Goal: Task Accomplishment & Management: Use online tool/utility

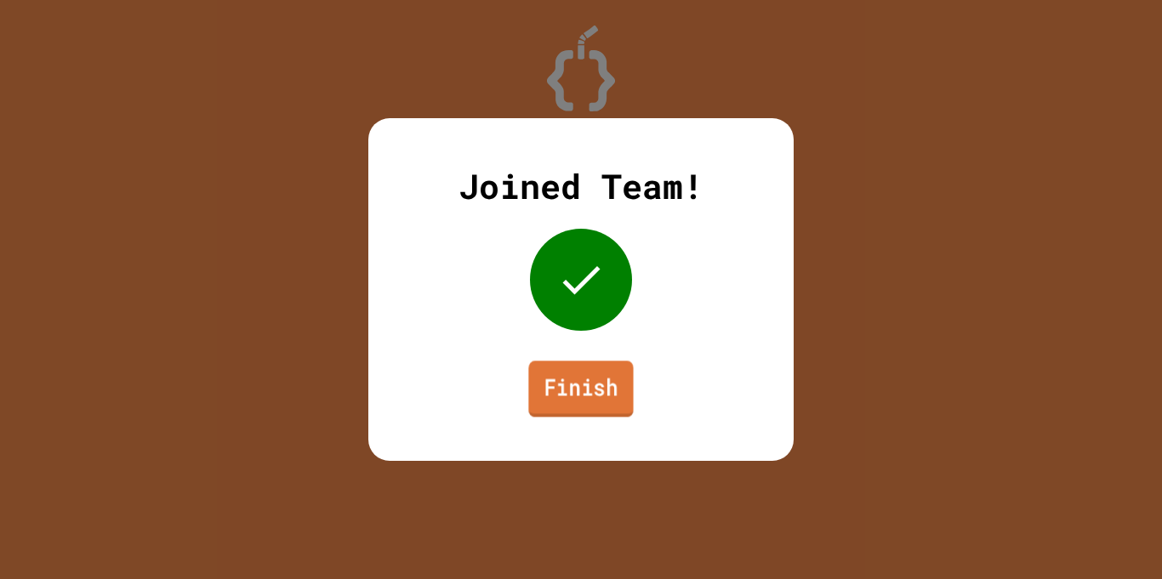
click at [601, 379] on link "Finish" at bounding box center [580, 389] width 105 height 56
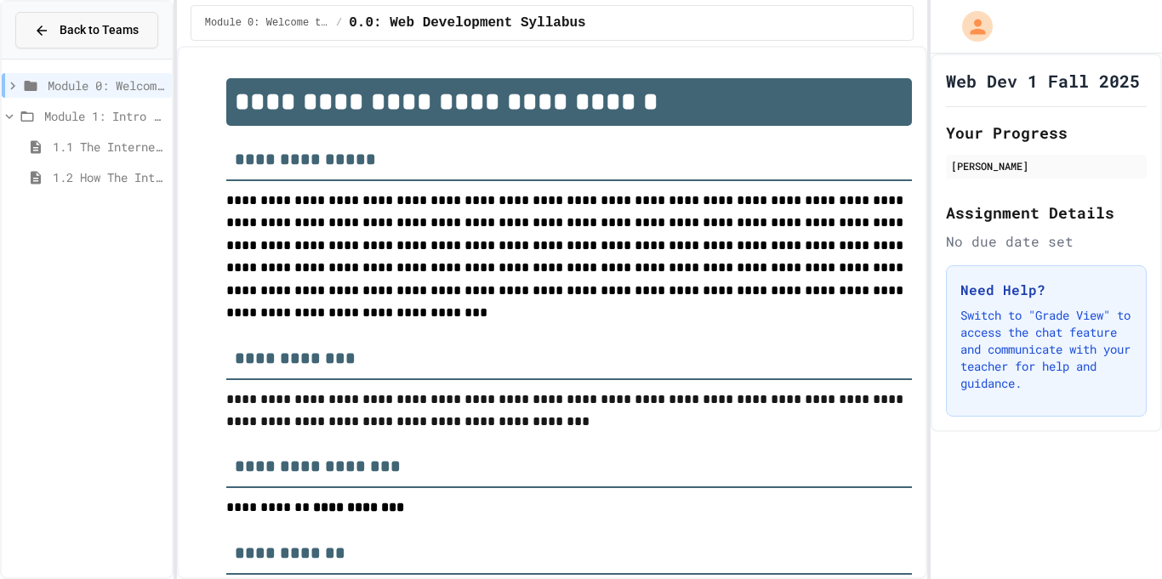
click at [45, 40] on button "Back to Teams" at bounding box center [86, 30] width 143 height 37
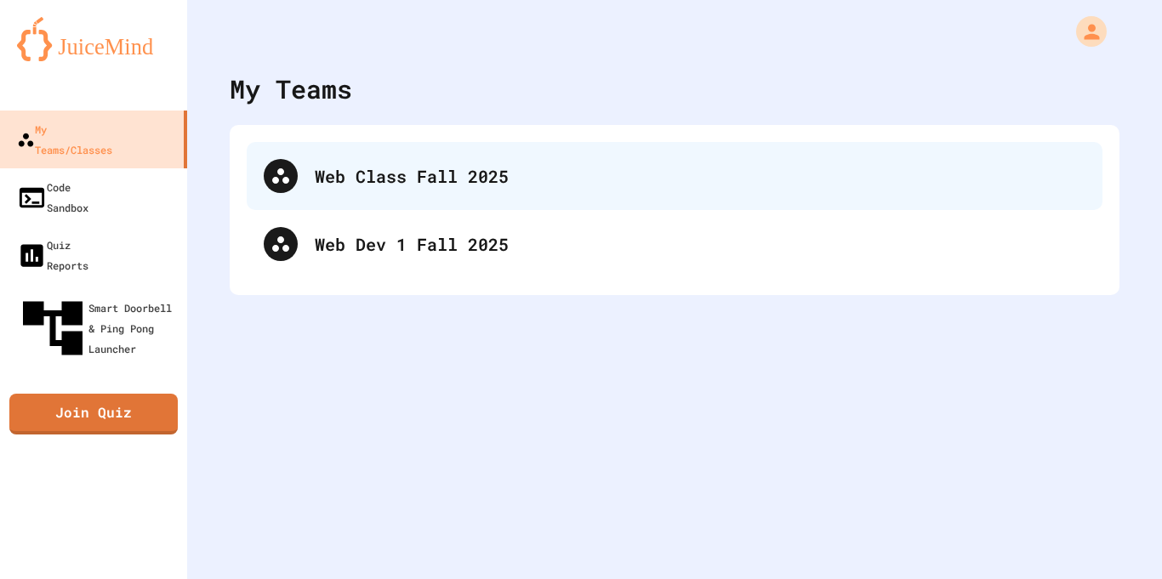
click at [495, 202] on div "Web Class Fall 2025" at bounding box center [675, 176] width 856 height 68
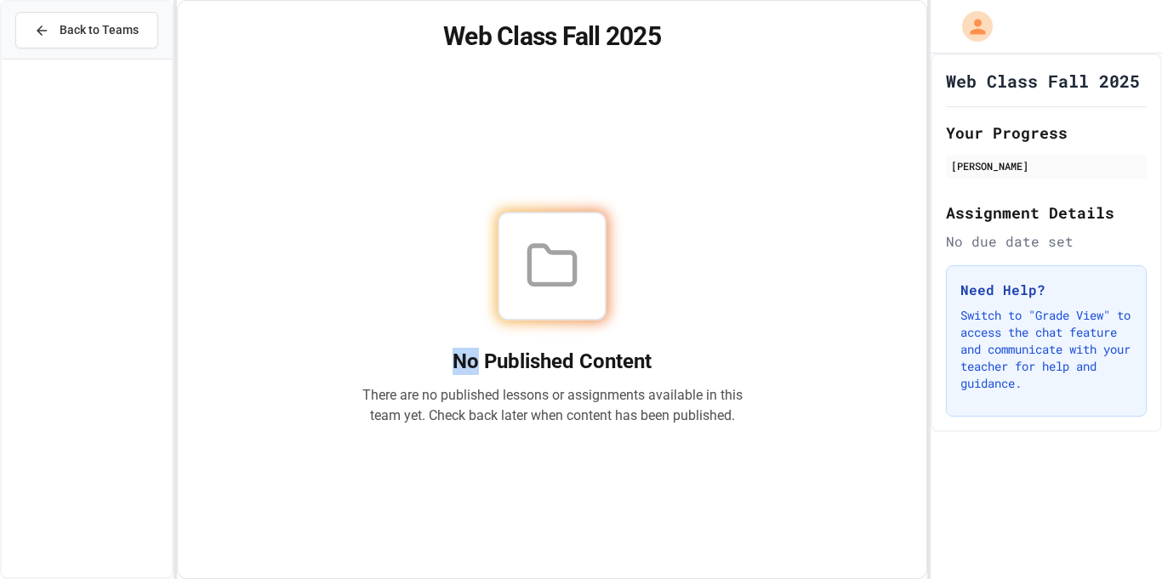
click at [590, 241] on div at bounding box center [552, 266] width 109 height 109
click at [530, 246] on icon at bounding box center [551, 265] width 45 height 38
click at [109, 45] on button "Back to Teams" at bounding box center [86, 30] width 143 height 37
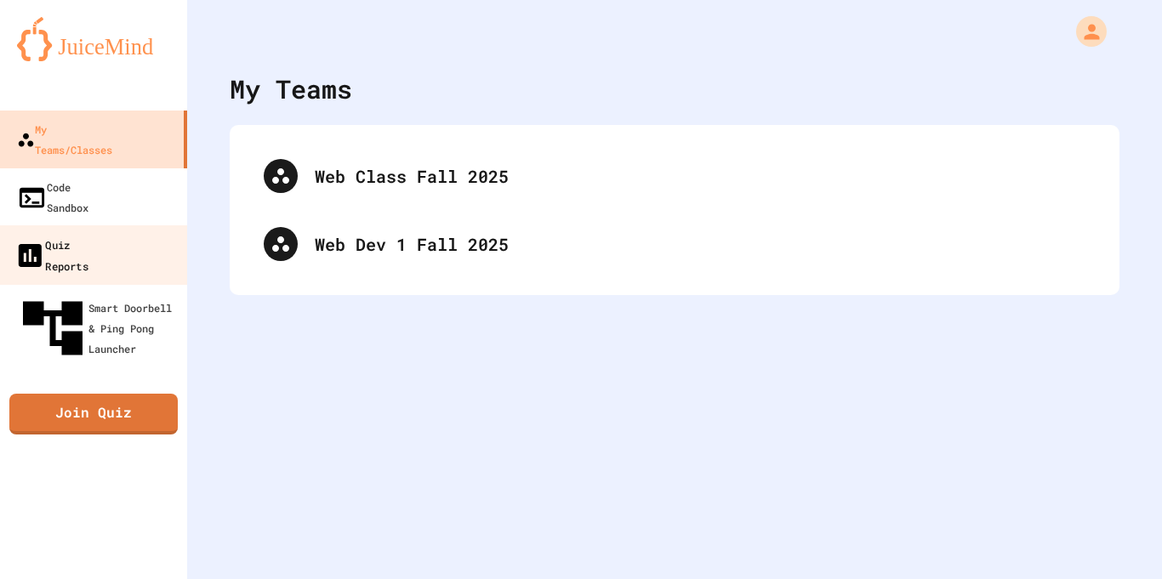
click at [71, 225] on link "Quiz Reports" at bounding box center [93, 255] width 193 height 60
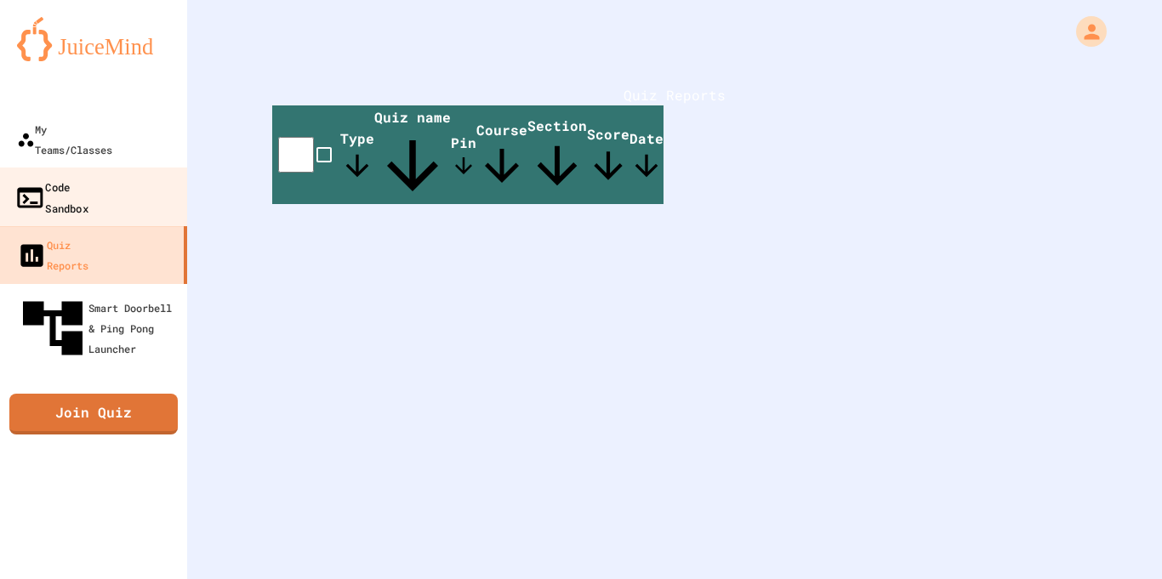
click at [84, 178] on link "Code Sandbox" at bounding box center [93, 198] width 193 height 60
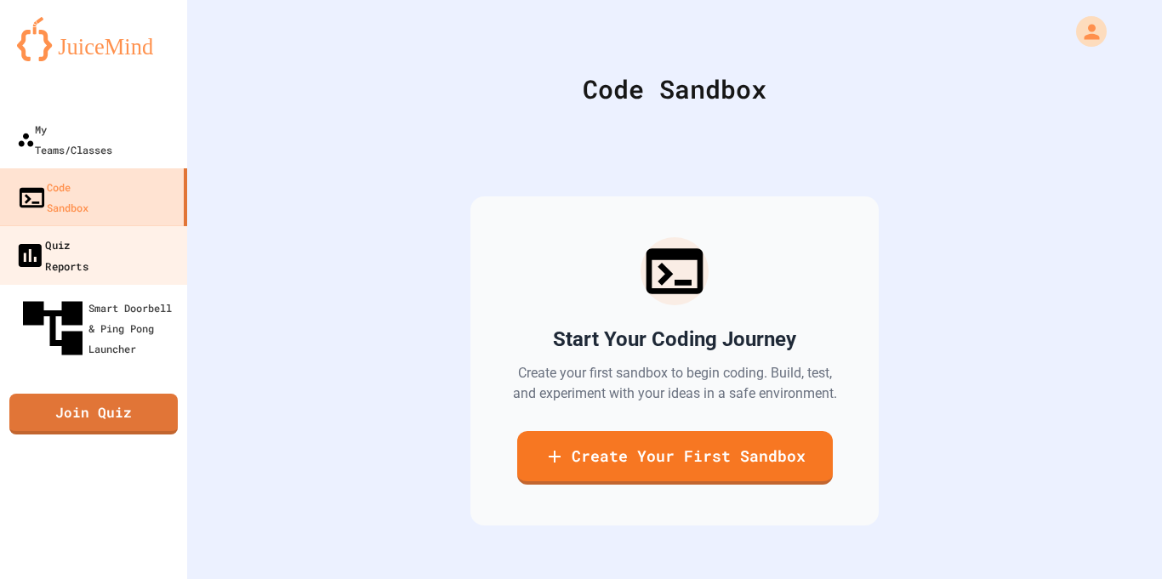
click at [119, 225] on link "Quiz Reports" at bounding box center [93, 255] width 193 height 60
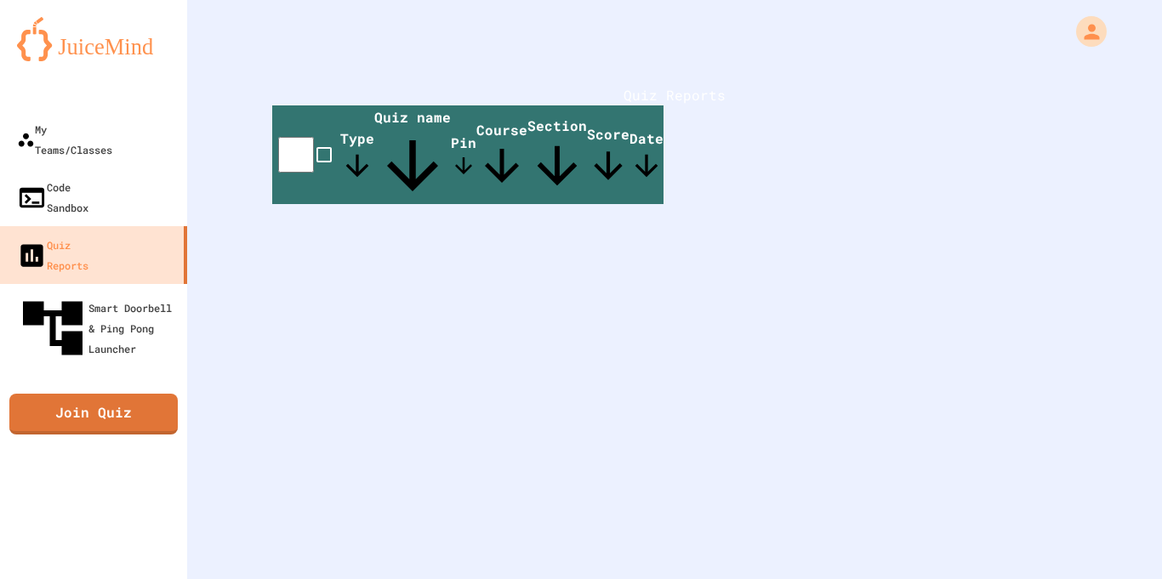
click at [451, 164] on span "Quiz name" at bounding box center [412, 156] width 77 height 96
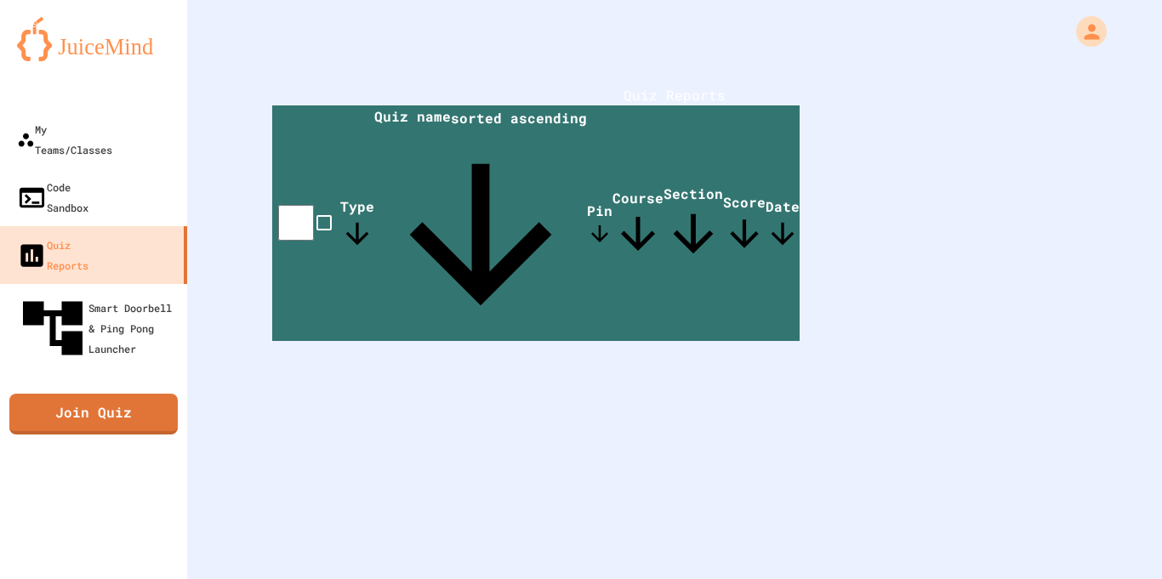
click at [505, 163] on icon at bounding box center [481, 234] width 142 height 142
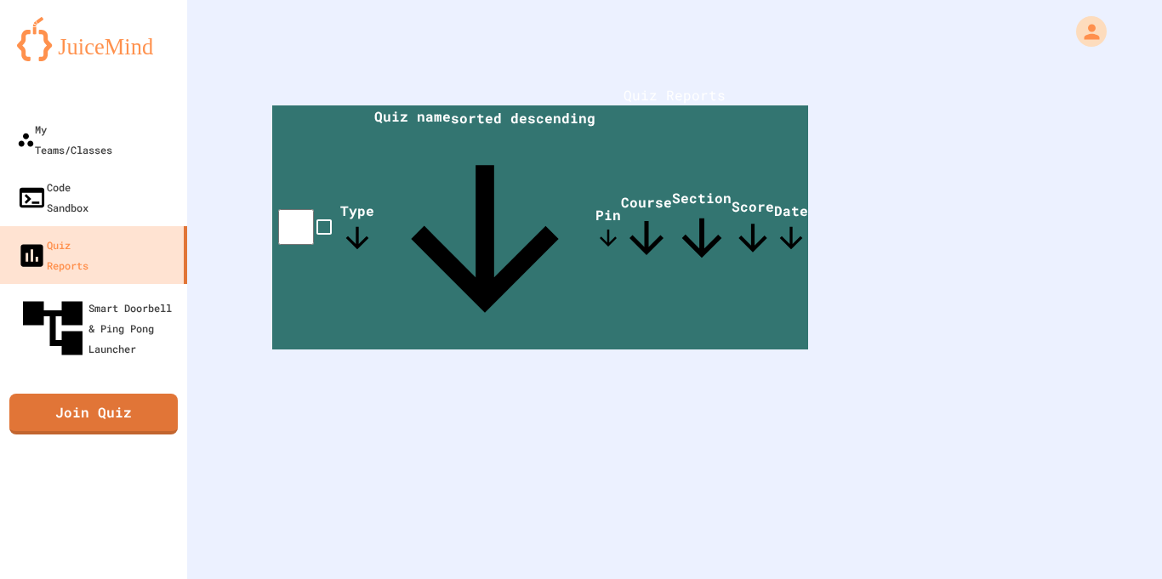
click at [505, 162] on icon at bounding box center [484, 238] width 221 height 221
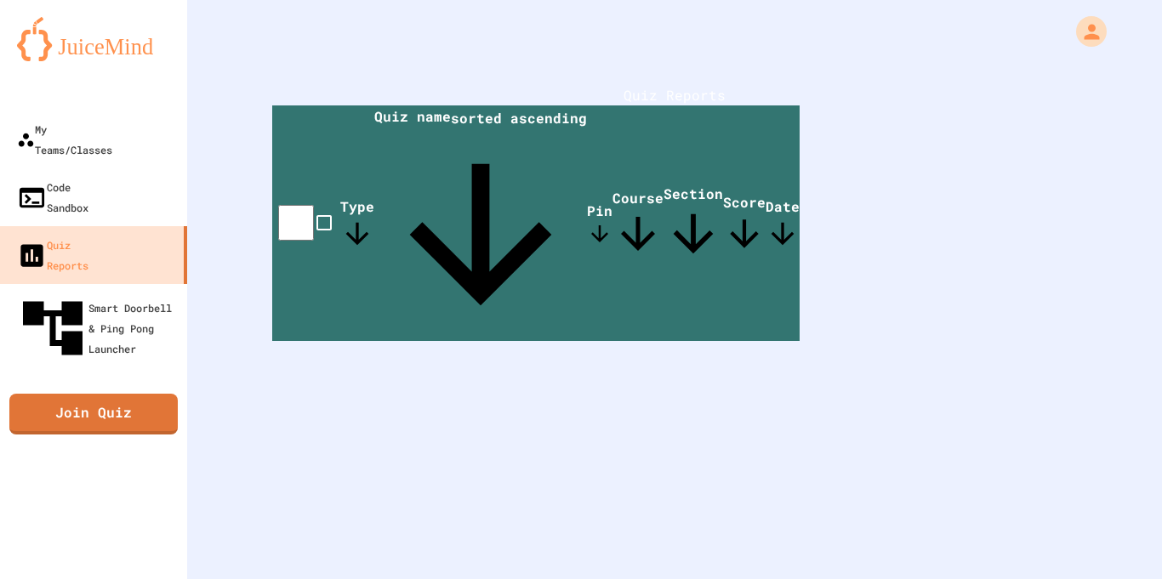
click at [613, 221] on icon at bounding box center [600, 234] width 26 height 26
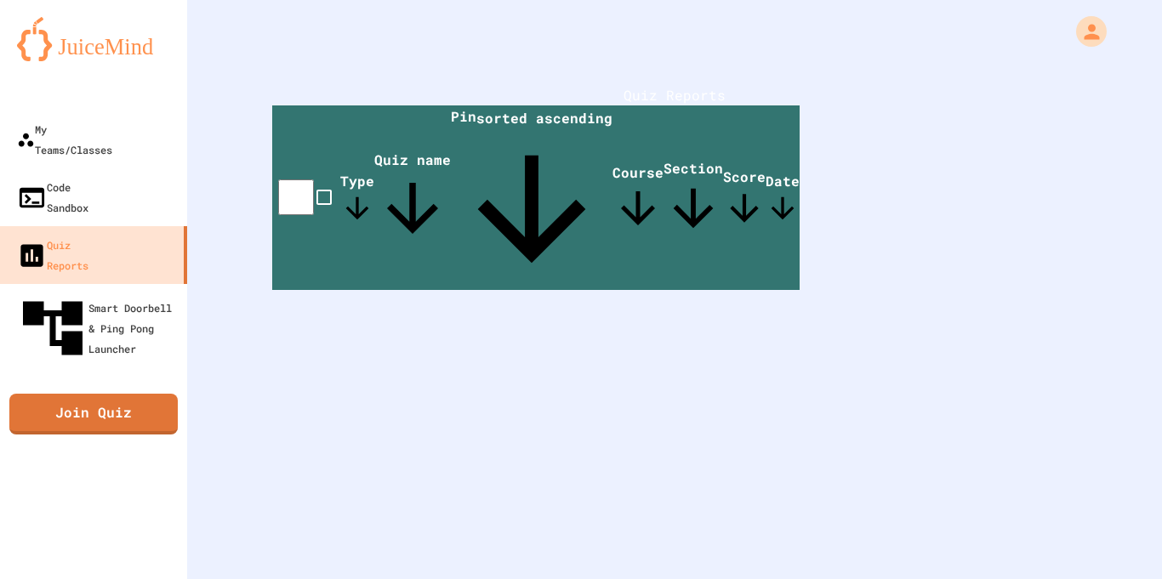
click at [613, 165] on icon at bounding box center [532, 209] width 162 height 162
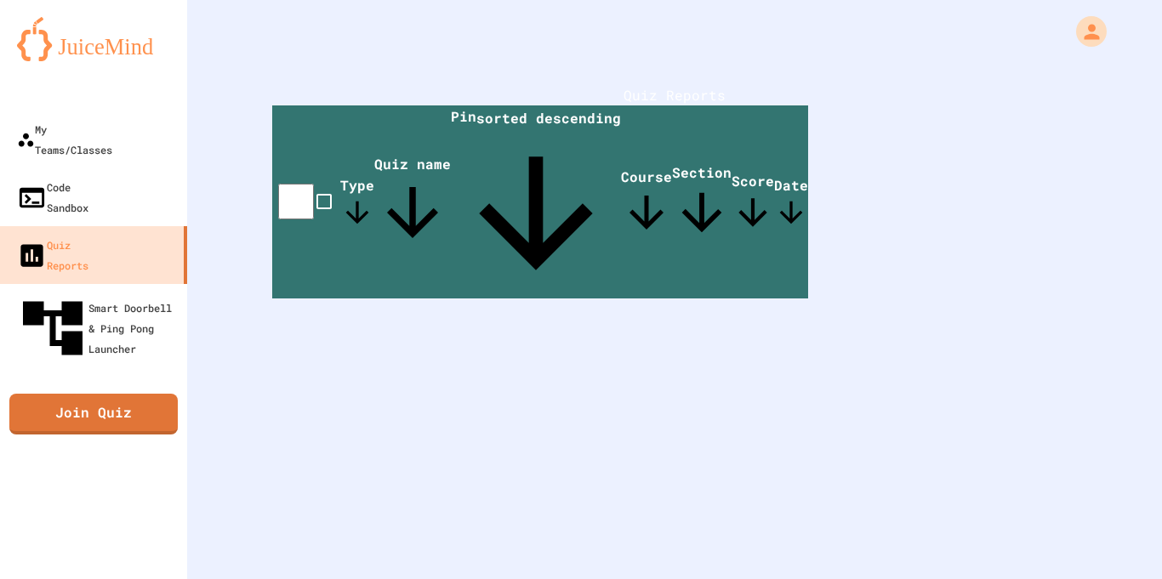
click at [621, 165] on icon at bounding box center [536, 213] width 170 height 170
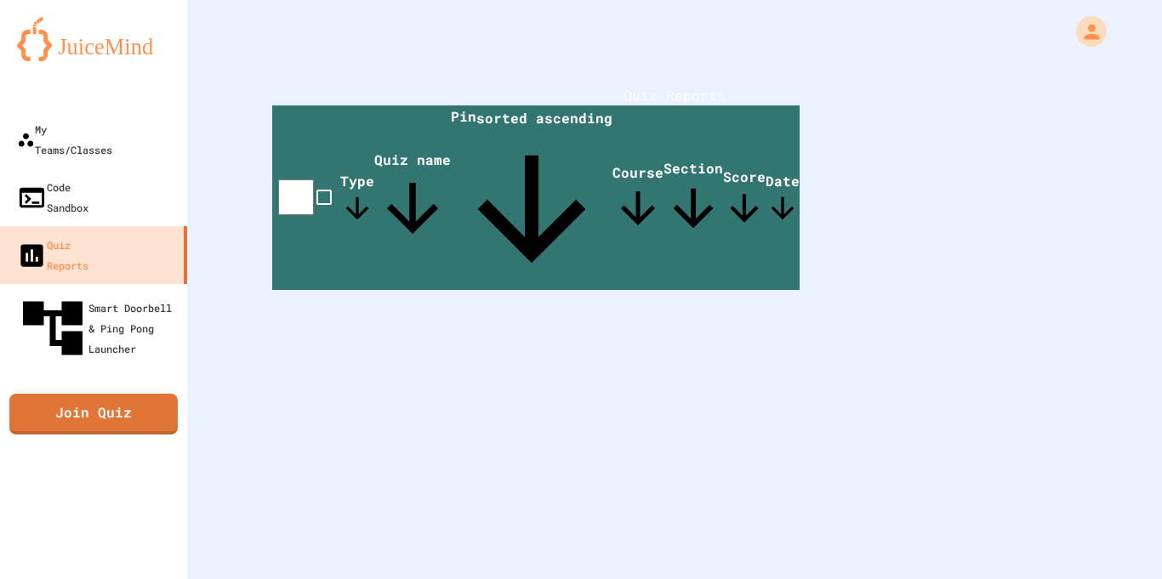
click at [664, 183] on icon at bounding box center [638, 208] width 51 height 51
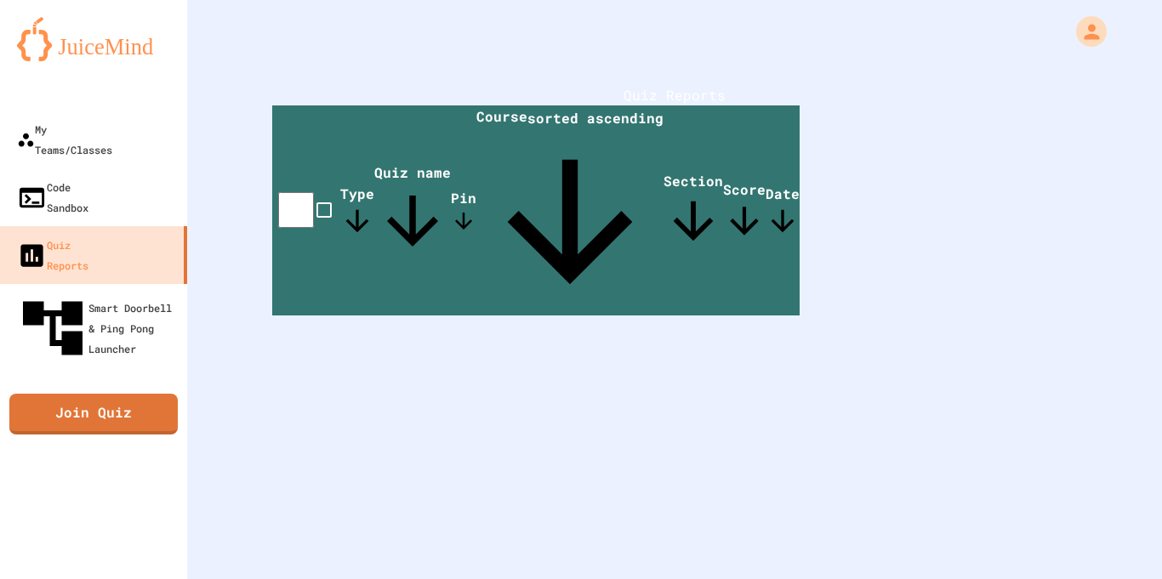
click at [664, 165] on icon at bounding box center [569, 221] width 187 height 187
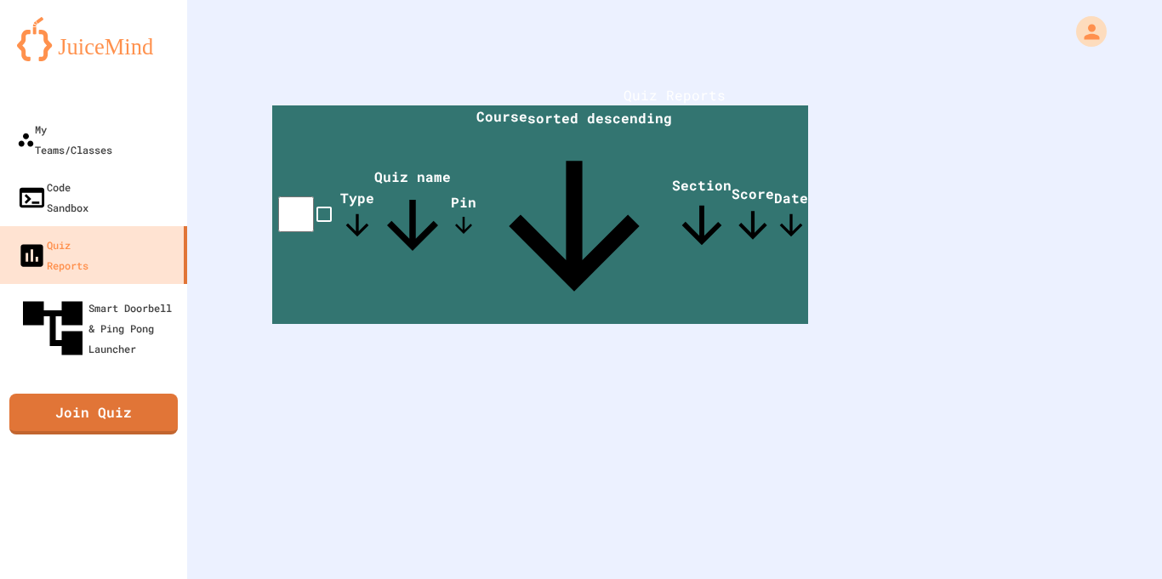
click at [672, 165] on icon at bounding box center [574, 226] width 196 height 196
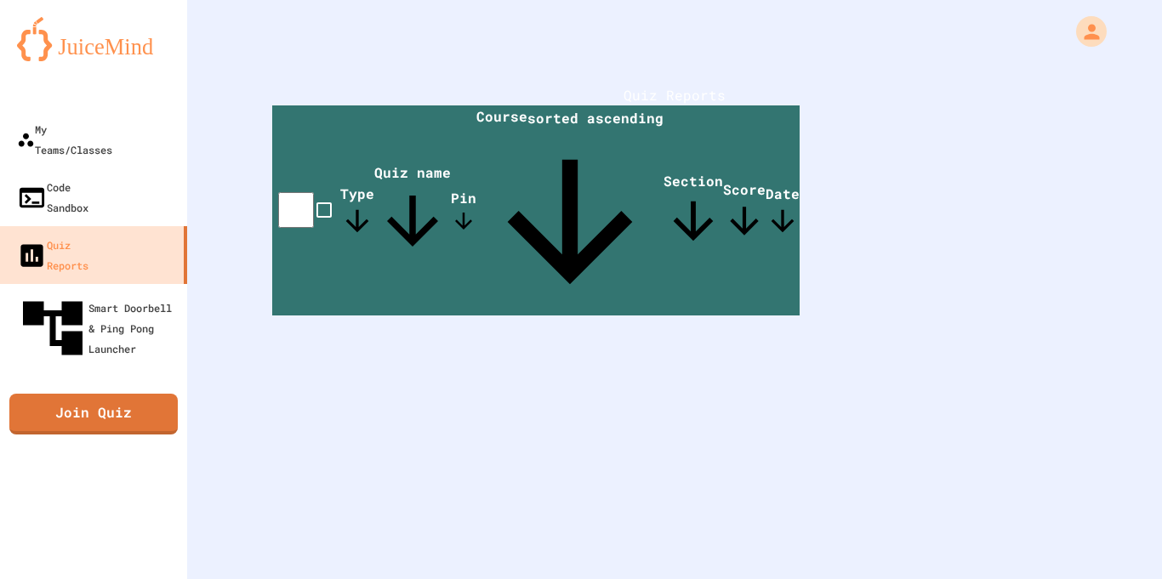
click at [723, 191] on icon at bounding box center [694, 221] width 60 height 60
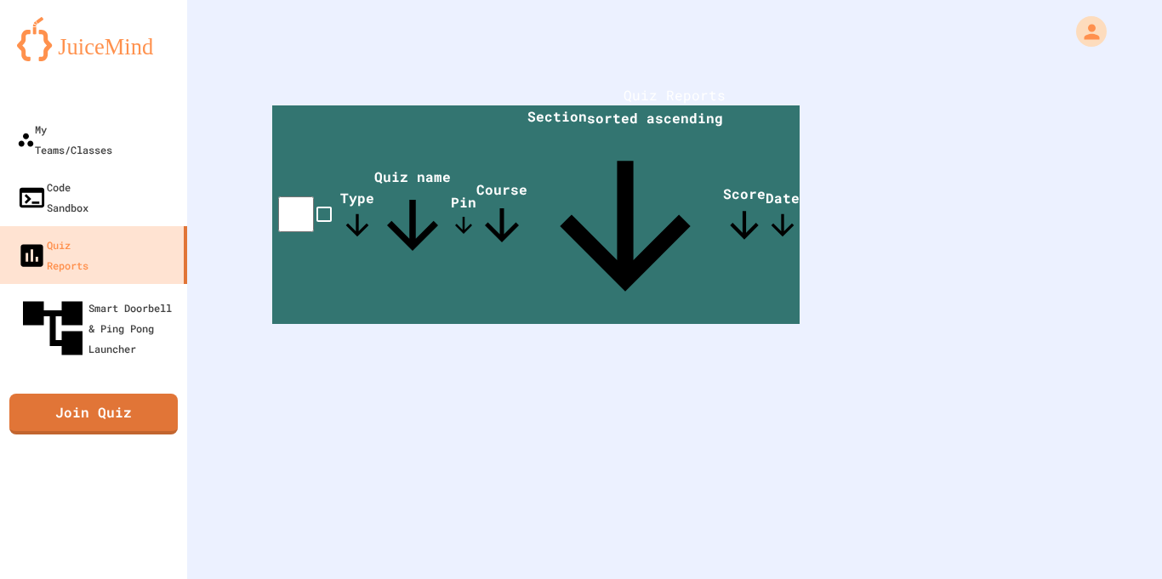
click at [723, 166] on icon at bounding box center [625, 226] width 196 height 196
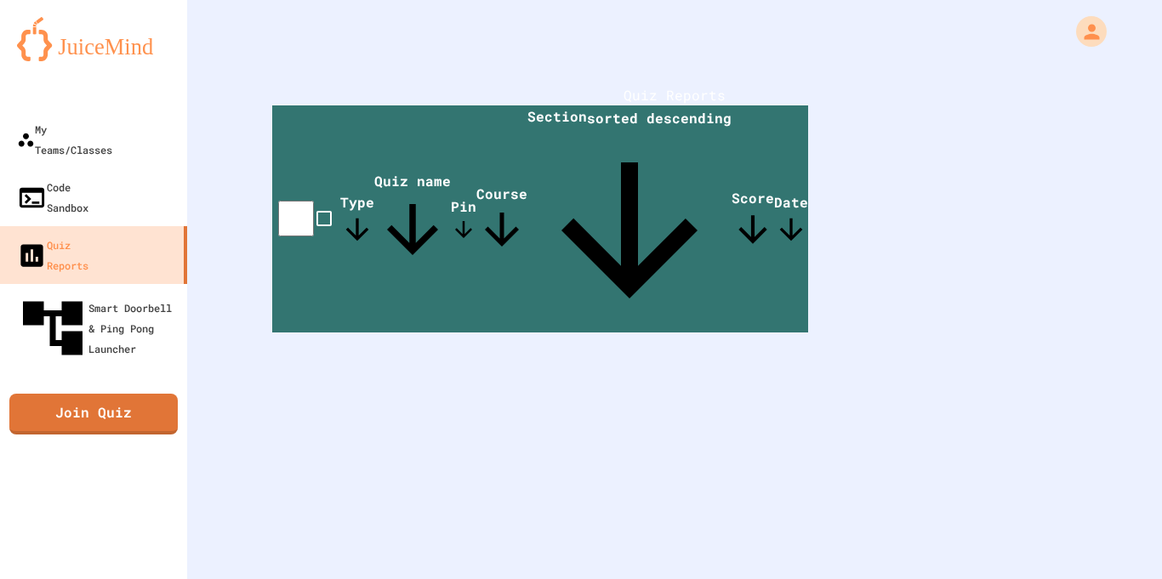
click at [732, 166] on icon at bounding box center [629, 230] width 204 height 204
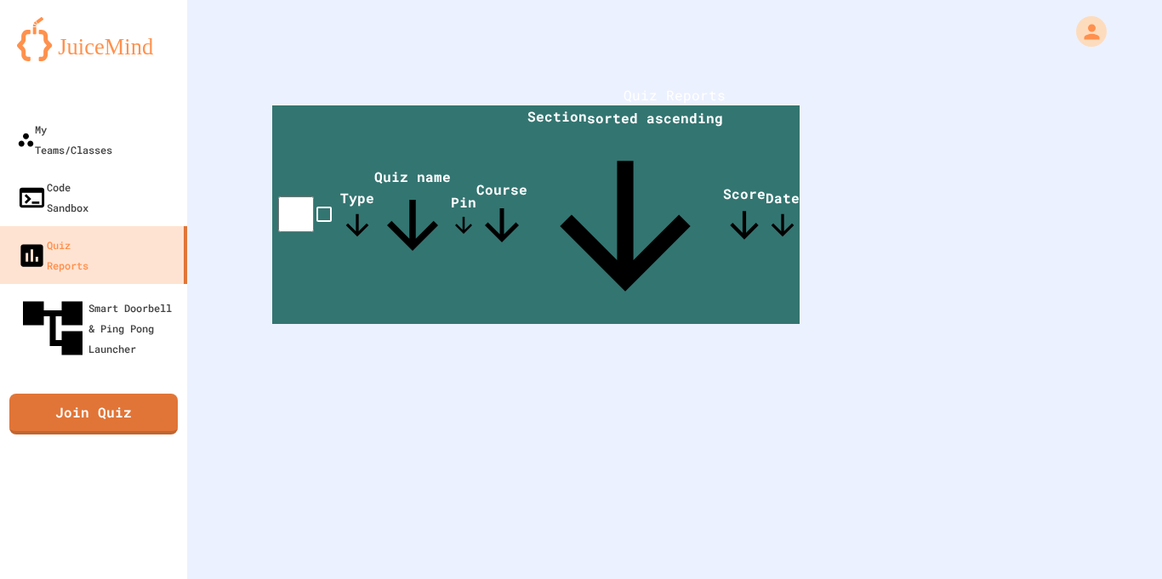
click at [766, 185] on span "Score" at bounding box center [744, 216] width 43 height 62
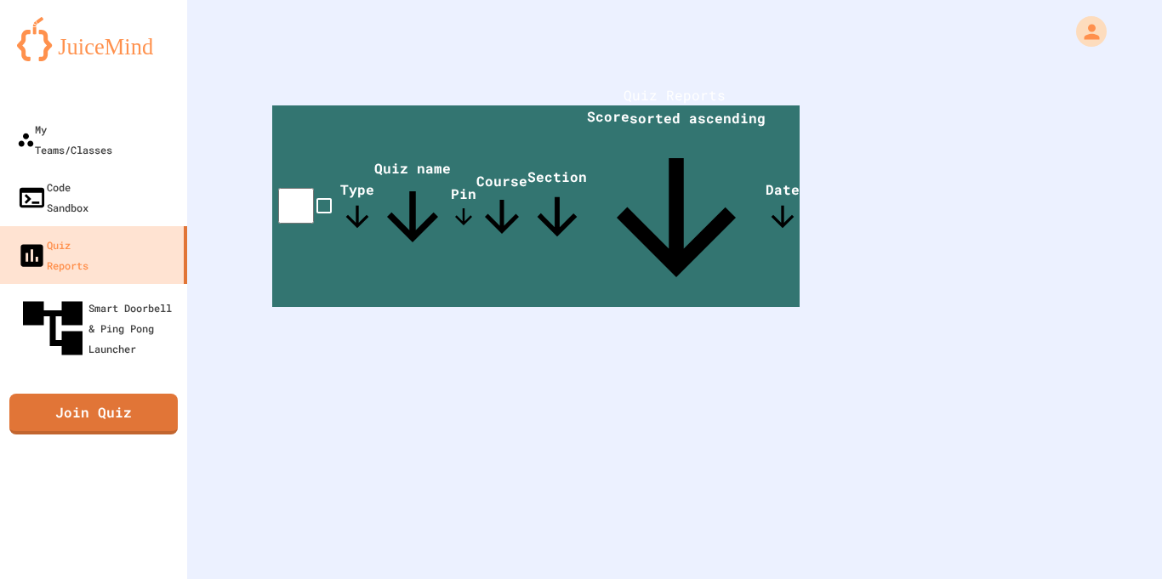
click at [766, 161] on span "Score sorted ascending" at bounding box center [676, 207] width 179 height 200
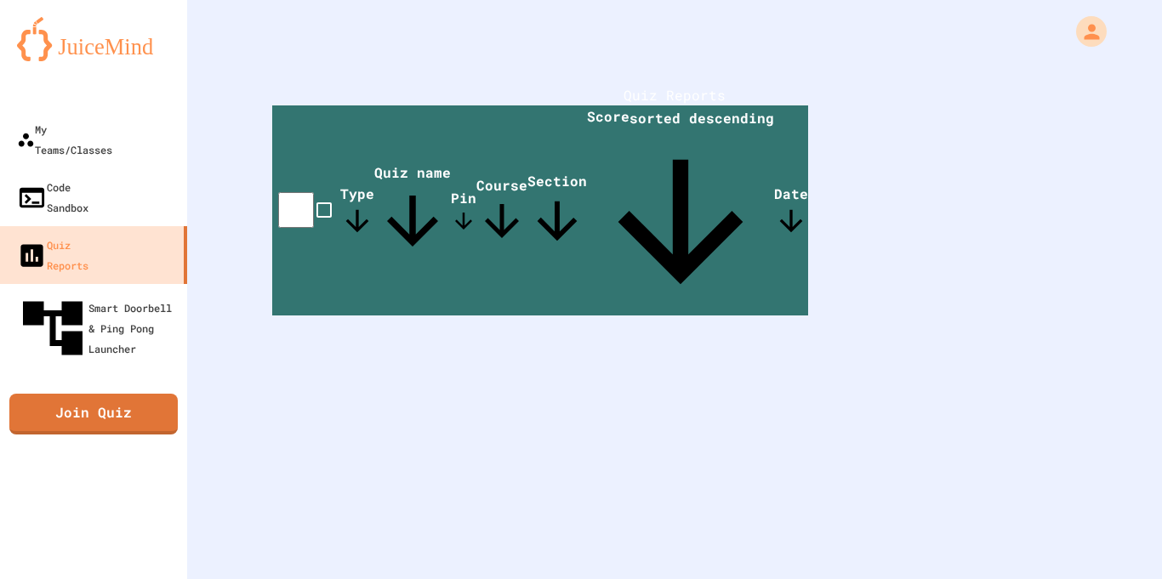
click at [774, 161] on span "Score sorted descending" at bounding box center [680, 211] width 187 height 208
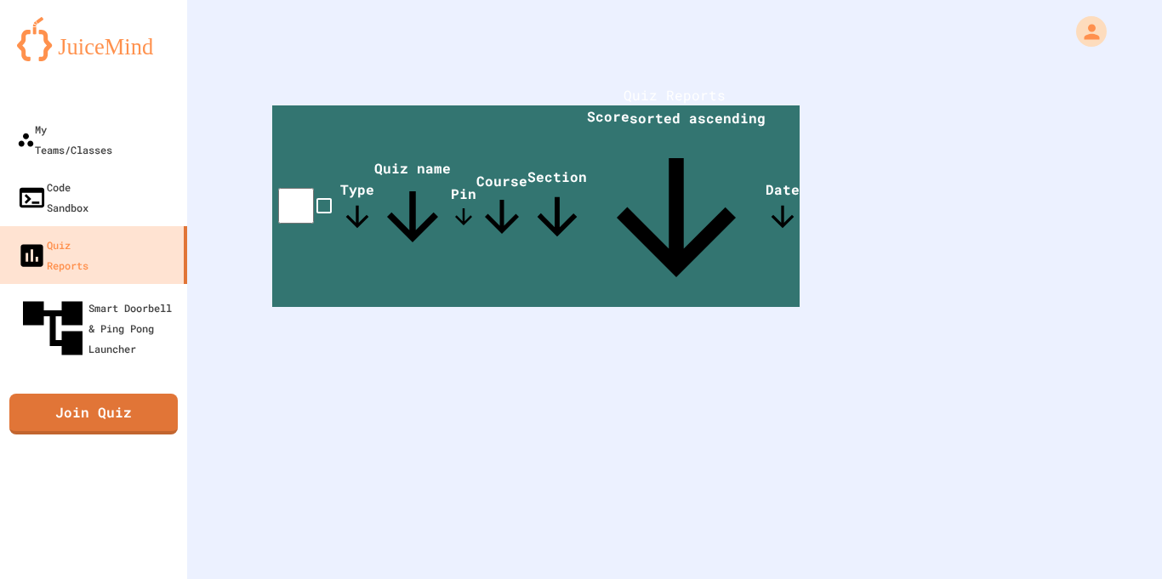
click at [343, 180] on span "Type" at bounding box center [357, 207] width 34 height 54
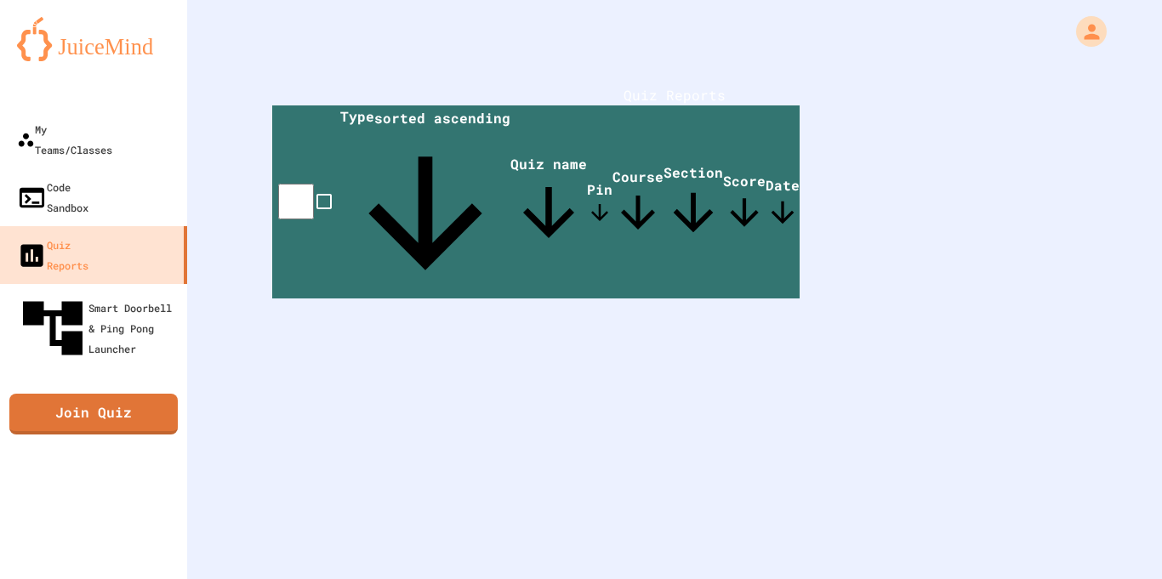
click at [343, 166] on span "Type sorted ascending" at bounding box center [425, 202] width 170 height 191
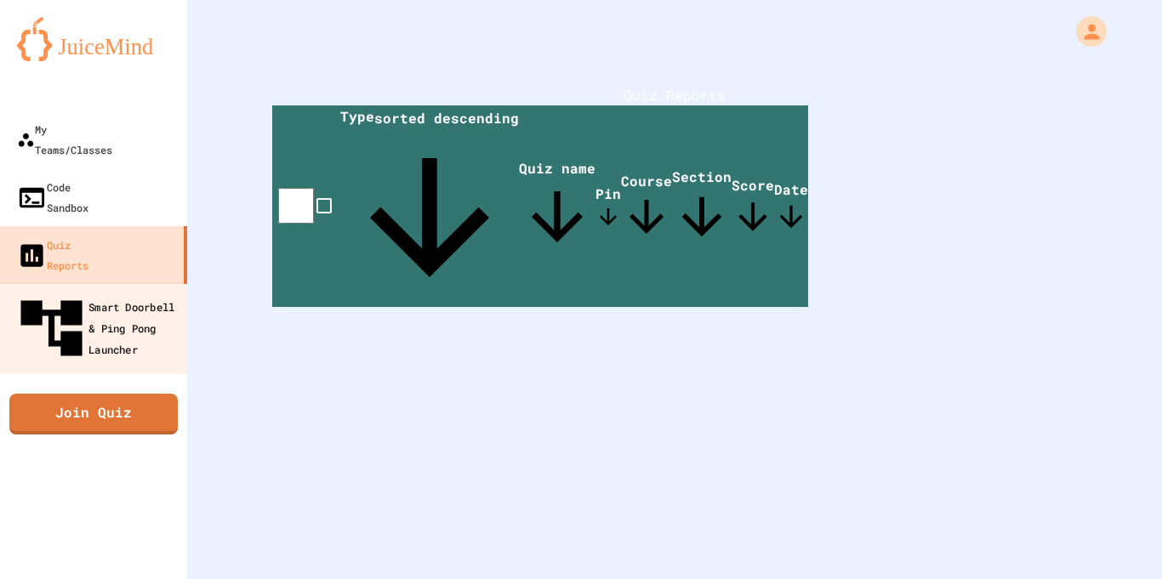
click at [9, 282] on link "Smart Doorbell & Ping Pong Launcher" at bounding box center [93, 327] width 193 height 91
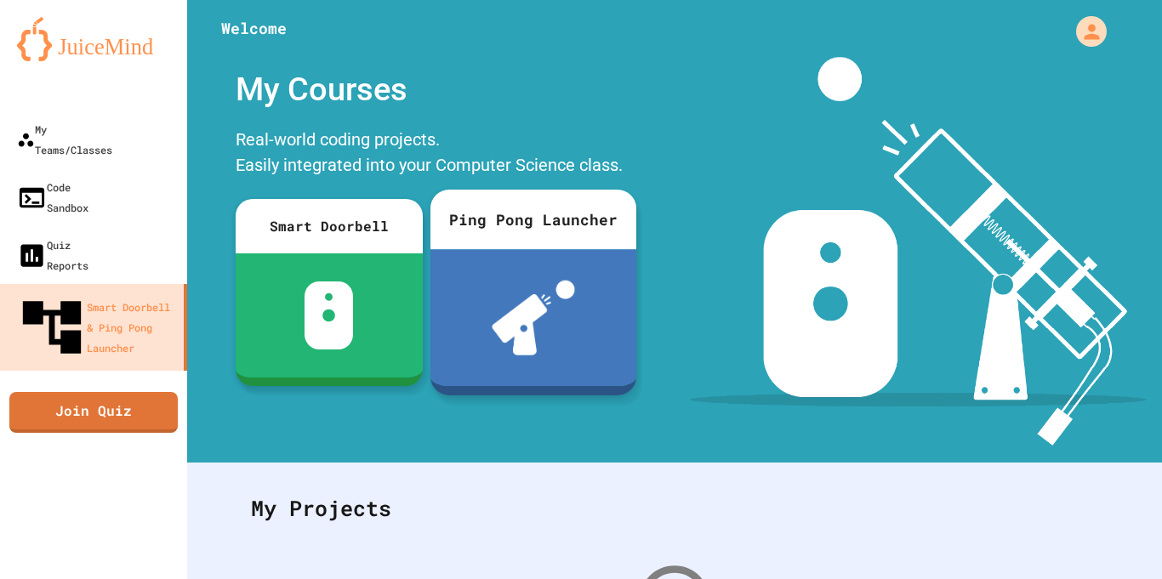
scroll to position [261, 0]
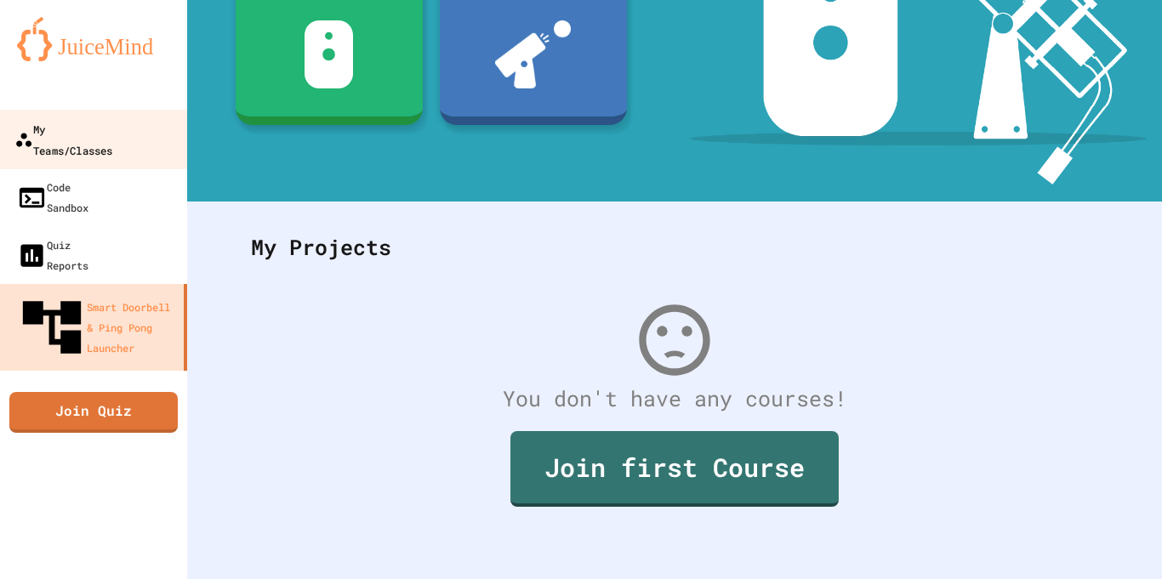
click at [26, 130] on icon at bounding box center [23, 139] width 19 height 19
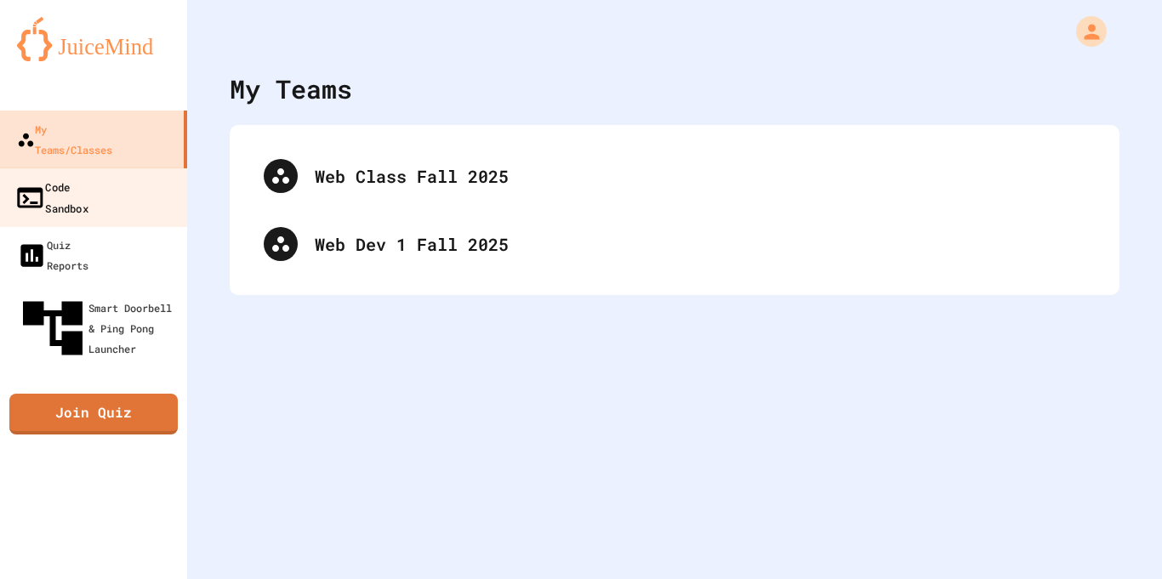
click at [25, 176] on div "Code Sandbox" at bounding box center [51, 197] width 74 height 42
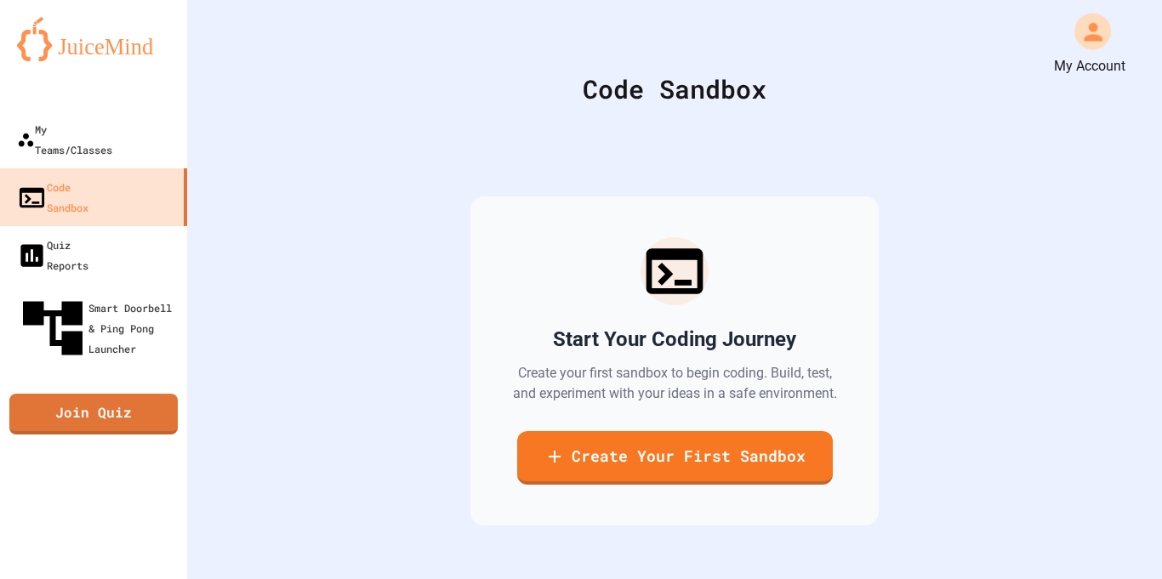
click at [1103, 20] on icon "My Account" at bounding box center [1092, 31] width 27 height 27
click at [1085, 578] on div at bounding box center [581, 579] width 1162 height 0
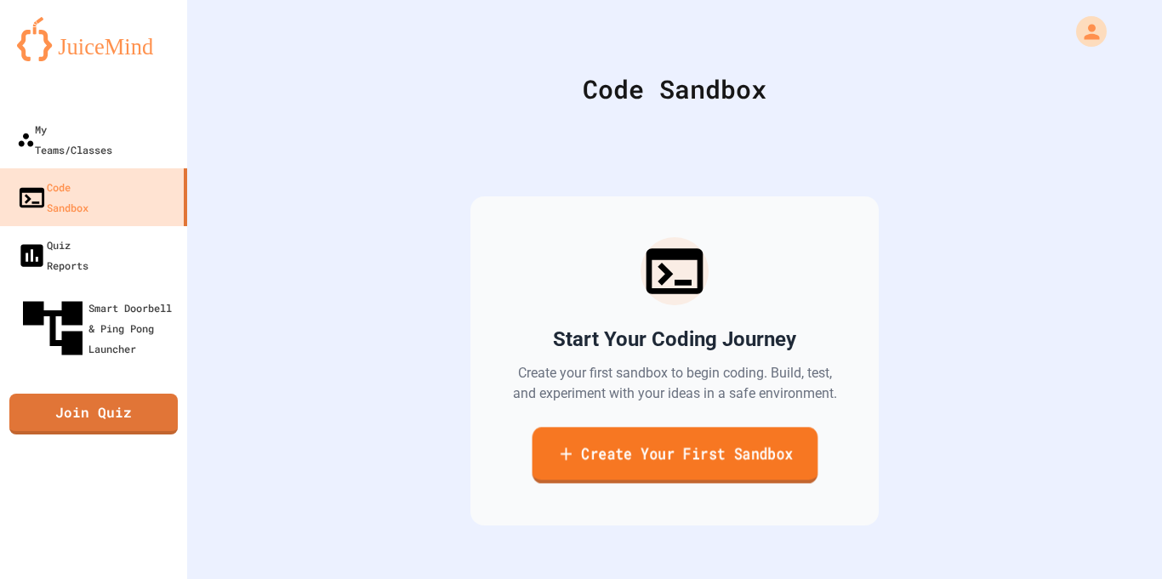
click at [681, 431] on link "Create Your First Sandbox" at bounding box center [675, 455] width 286 height 56
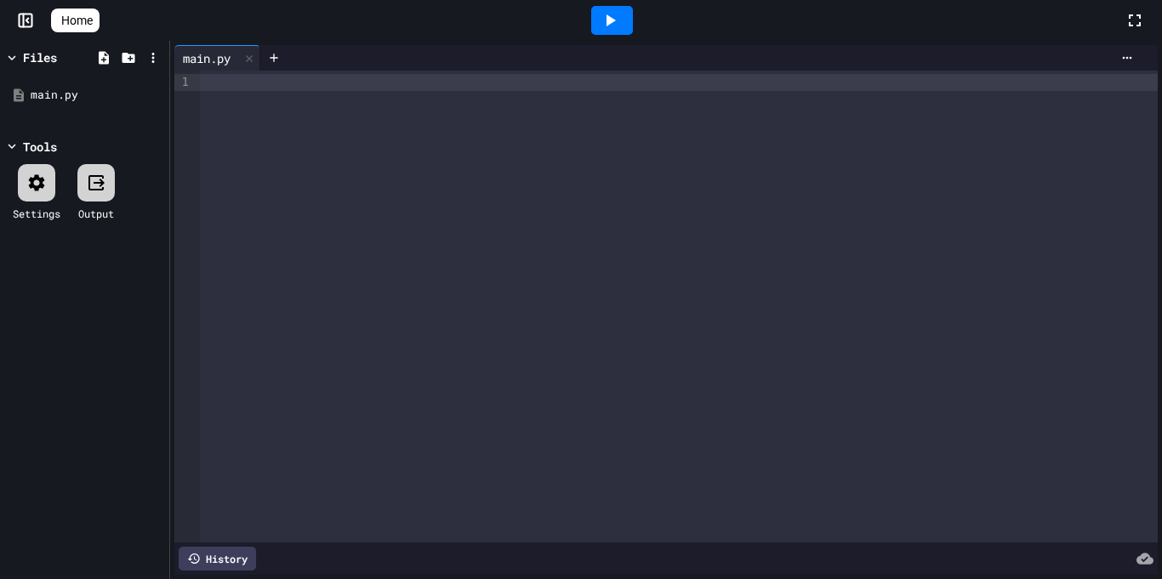
click at [322, 124] on div at bounding box center [679, 307] width 958 height 472
click at [33, 30] on div "Home" at bounding box center [581, 20] width 1162 height 41
click at [30, 27] on rect at bounding box center [26, 20] width 13 height 13
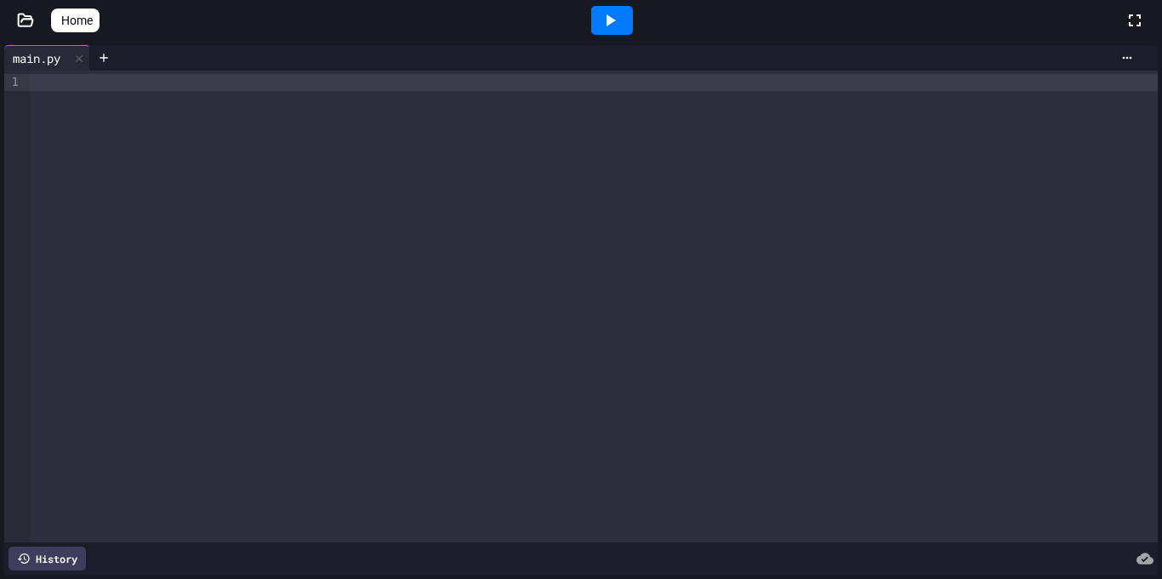
click at [58, 20] on icon at bounding box center [58, 20] width 0 height 0
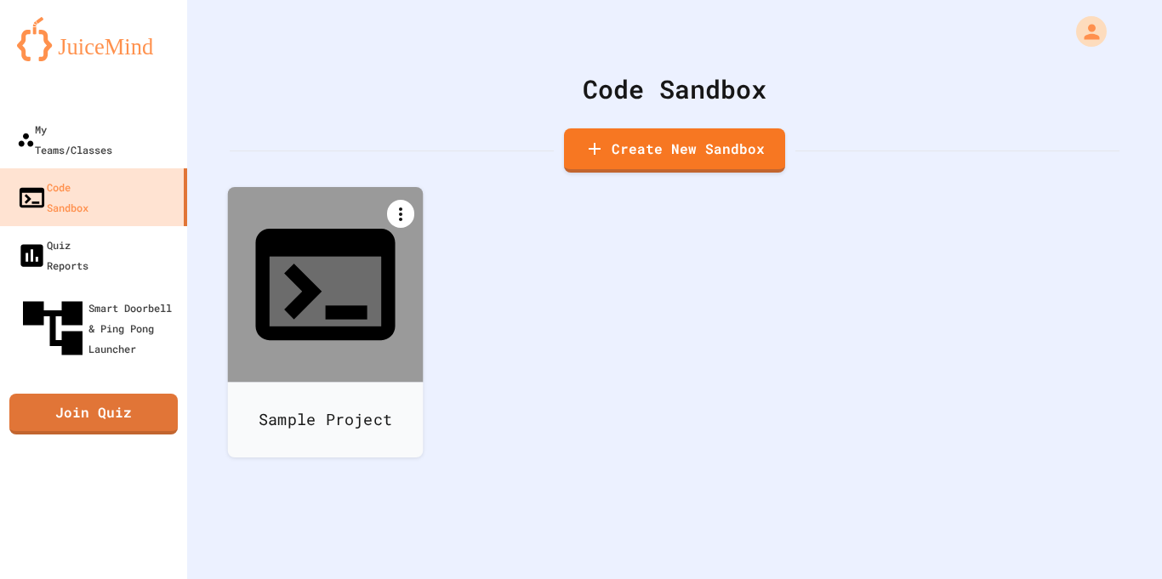
click at [396, 202] on div at bounding box center [400, 214] width 27 height 28
click at [345, 521] on icon at bounding box center [334, 531] width 20 height 20
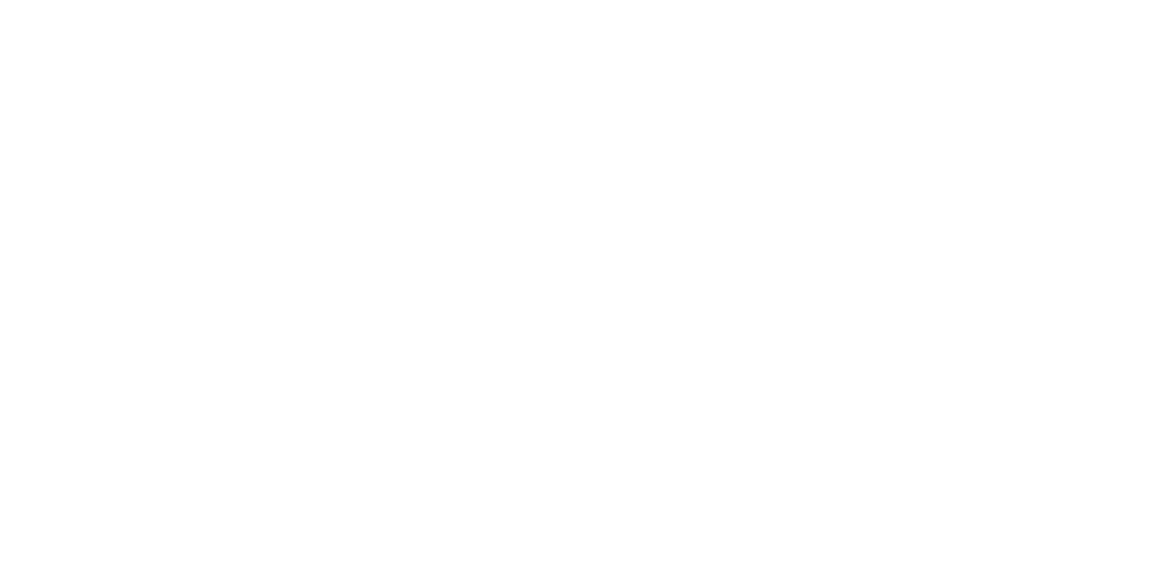
click at [902, 27] on div "We are updating our servers at 7PM EST [DATE]. [PERSON_NAME] should continue to…" at bounding box center [581, 289] width 1162 height 579
